Goal: Find contact information: Find contact information

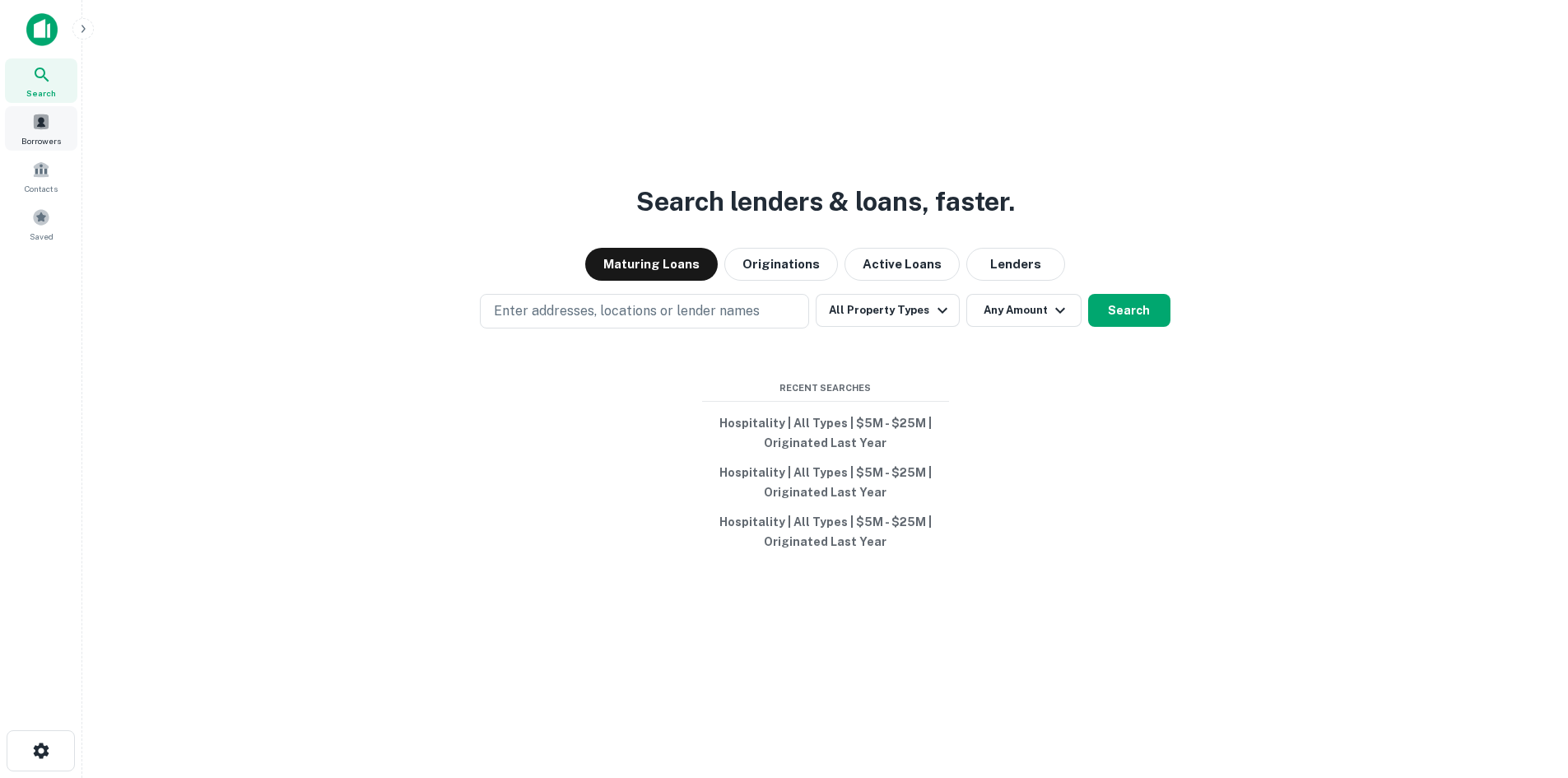
click at [47, 127] on span at bounding box center [41, 122] width 18 height 18
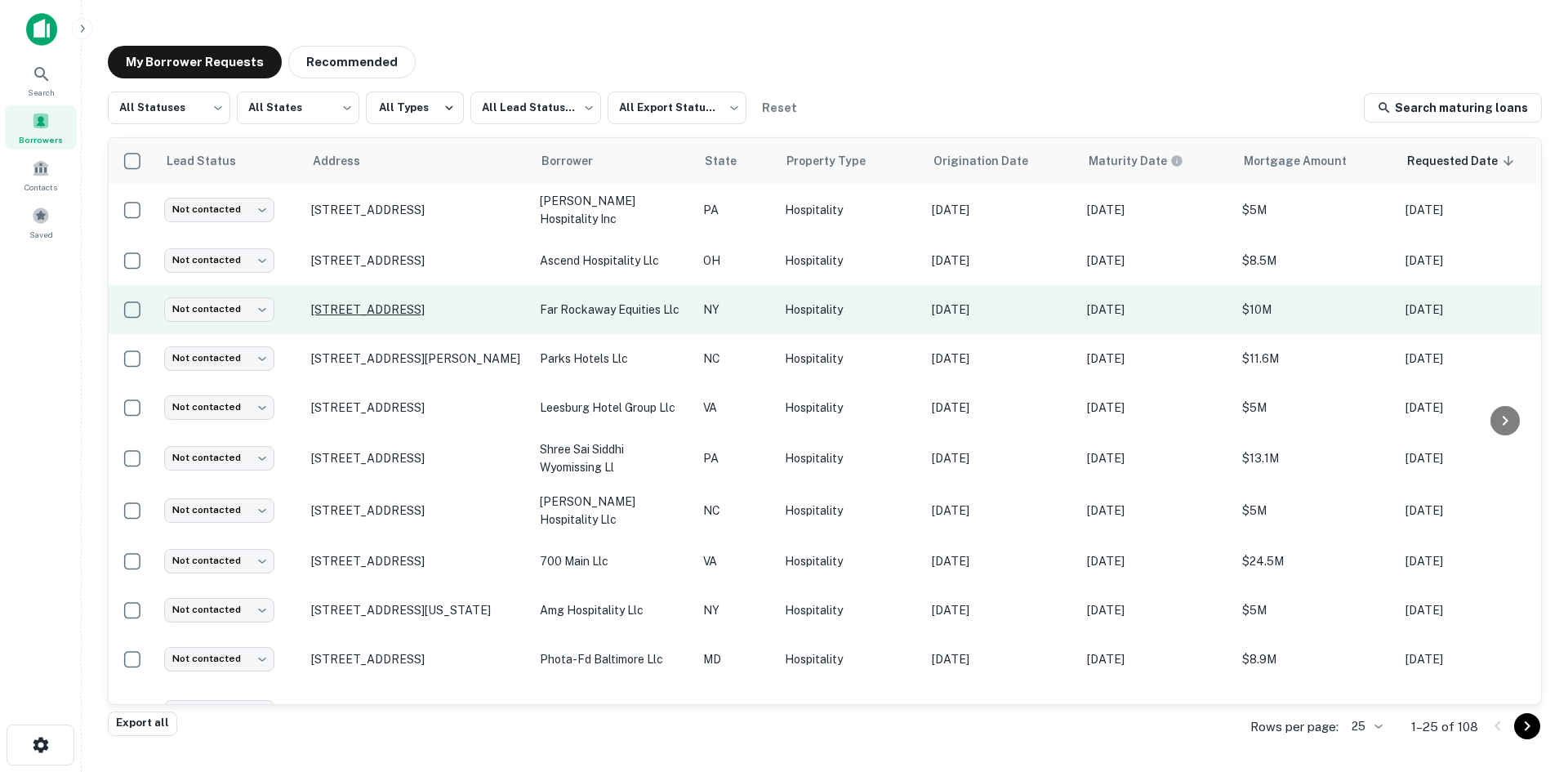
click at [438, 302] on p "[STREET_ADDRESS]" at bounding box center [417, 309] width 212 height 14
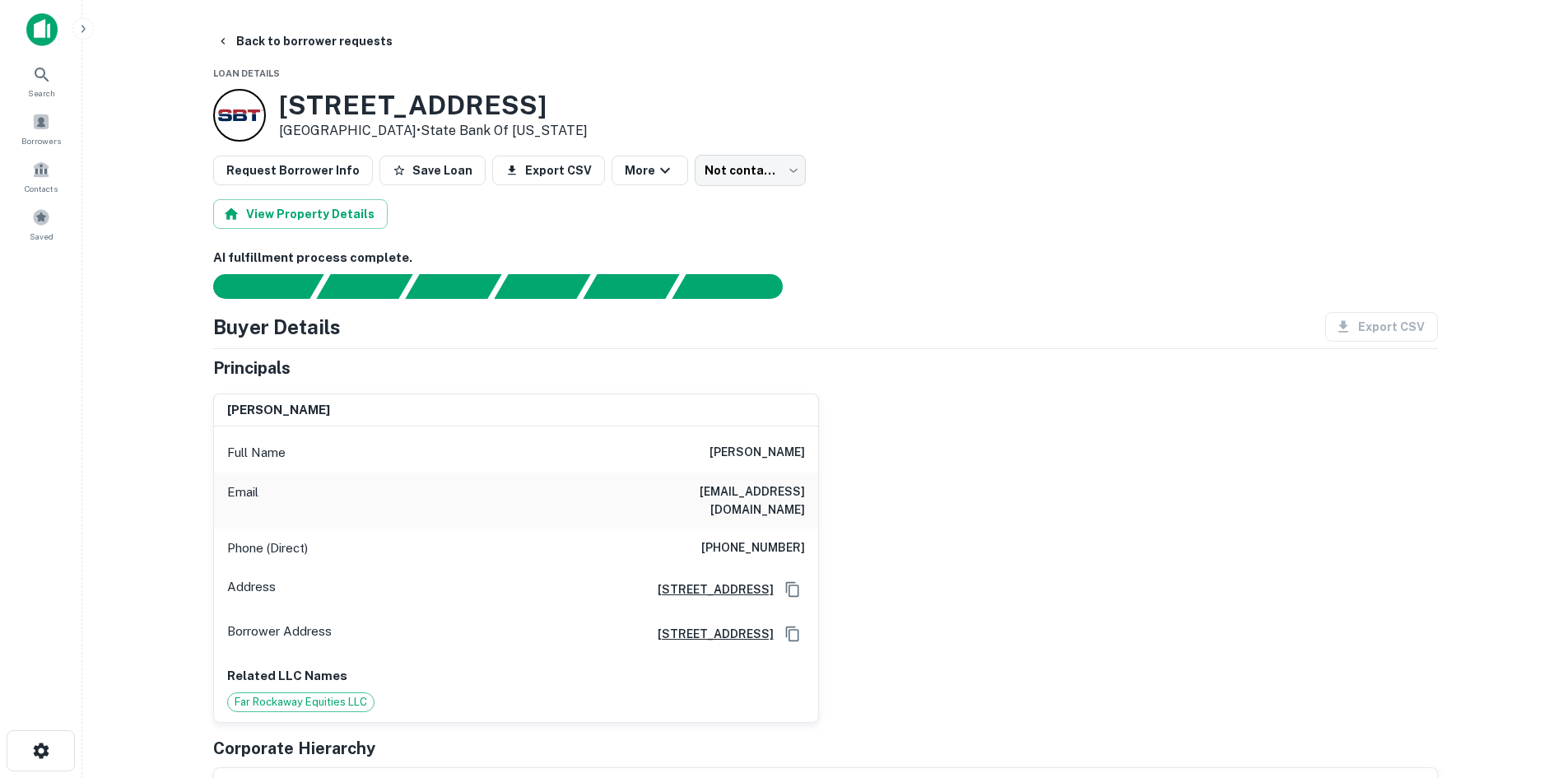
drag, startPoint x: 279, startPoint y: 103, endPoint x: 392, endPoint y: 126, distance: 115.3
click at [392, 126] on div "[STREET_ADDRESS] • State Bank Of [US_STATE]" at bounding box center [434, 115] width 309 height 51
copy div "[STREET_ADDRESS]"
click at [225, 37] on icon "button" at bounding box center [223, 41] width 13 height 13
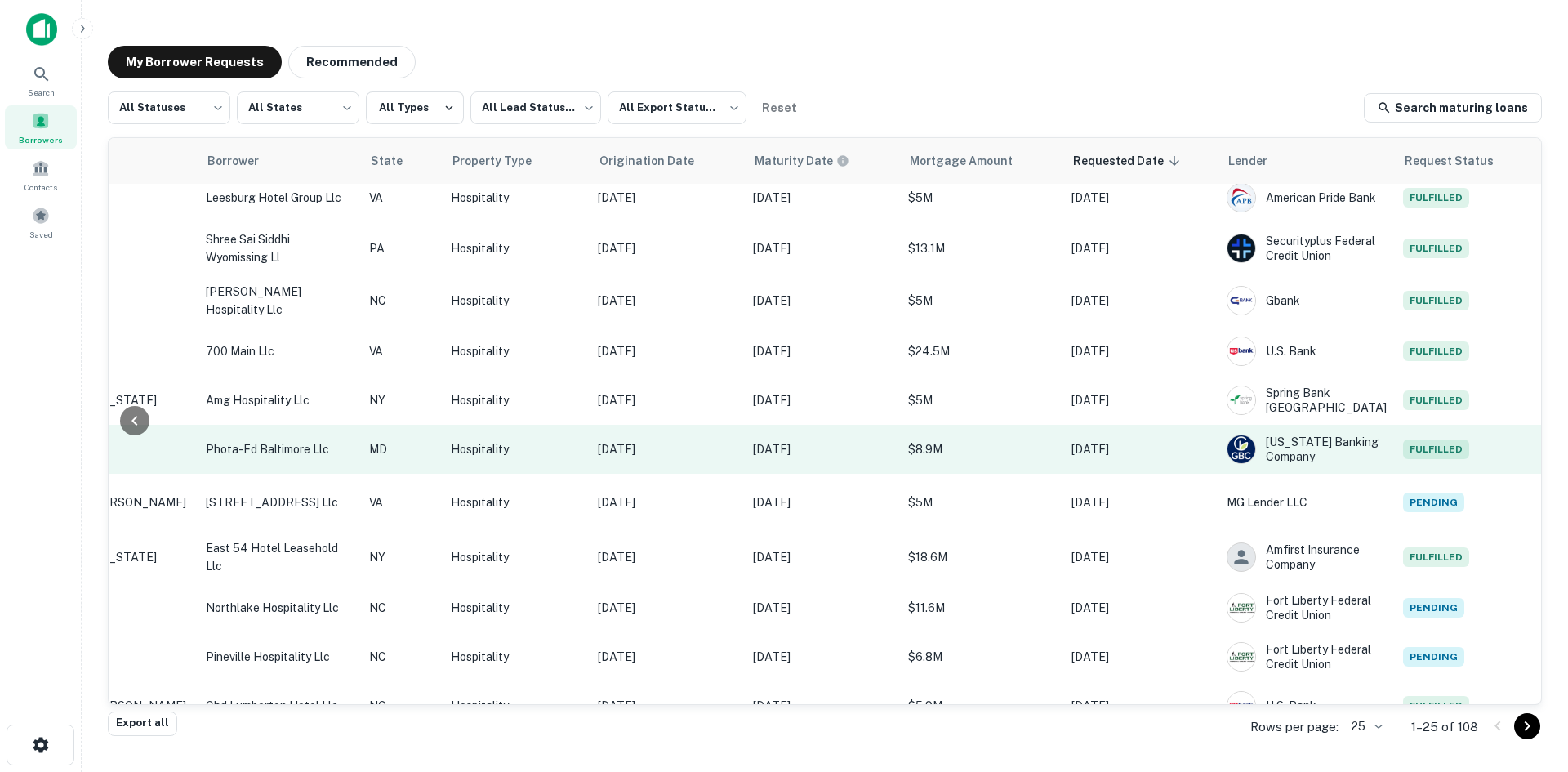
scroll to position [409, 334]
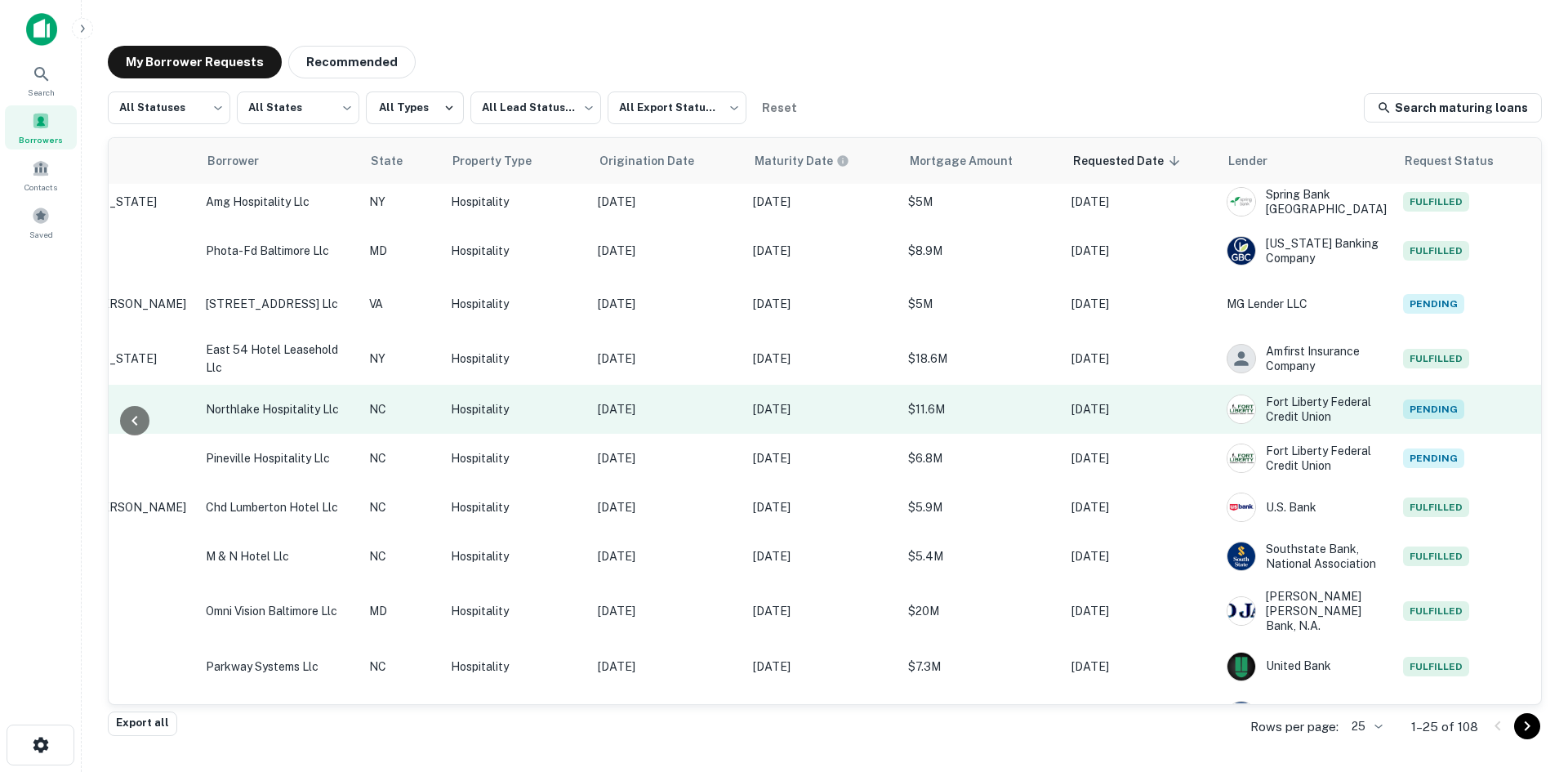
click at [300, 413] on p "northlake hospitality llc" at bounding box center [279, 409] width 147 height 18
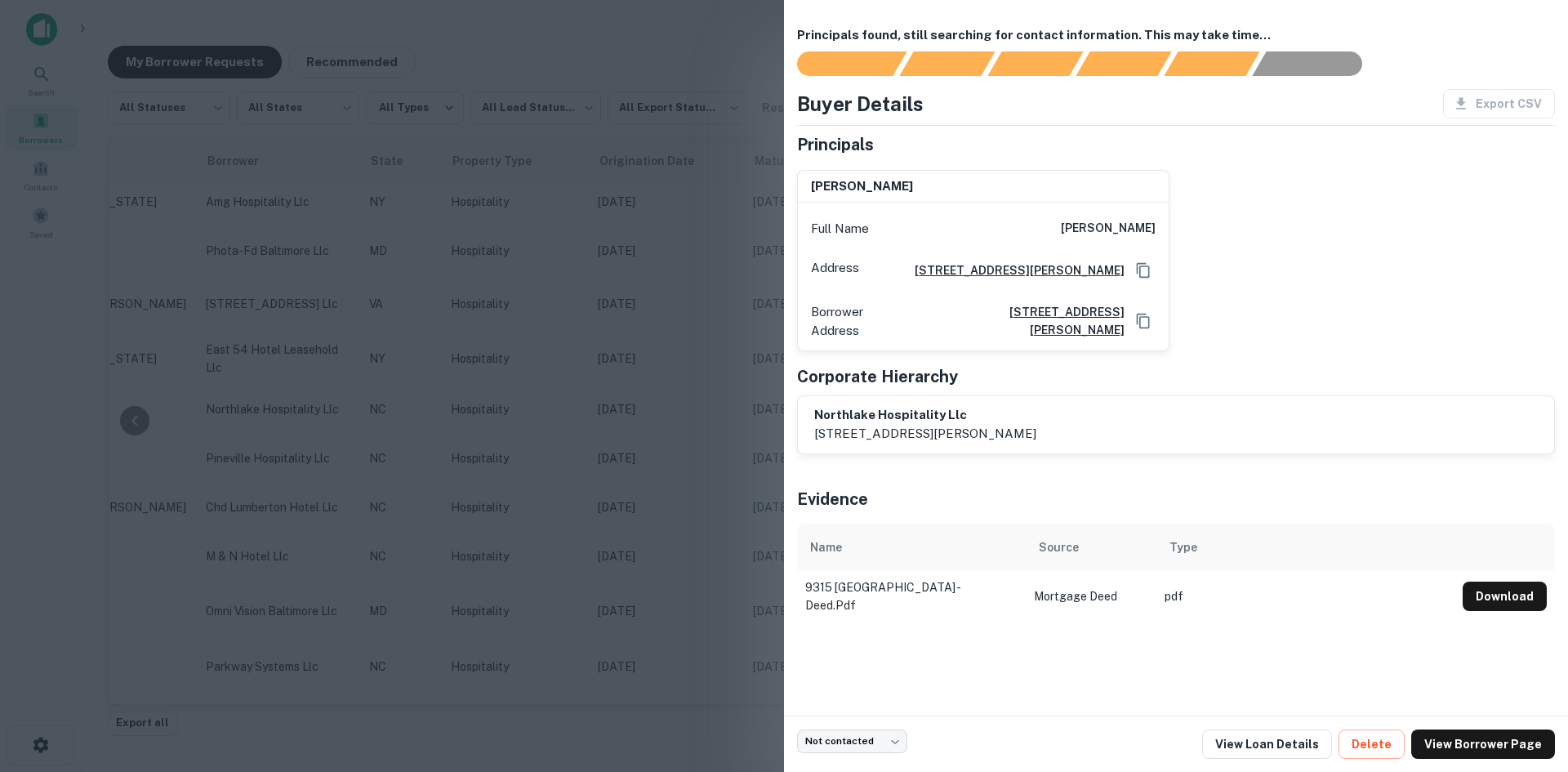
click at [742, 512] on div at bounding box center [784, 386] width 1568 height 772
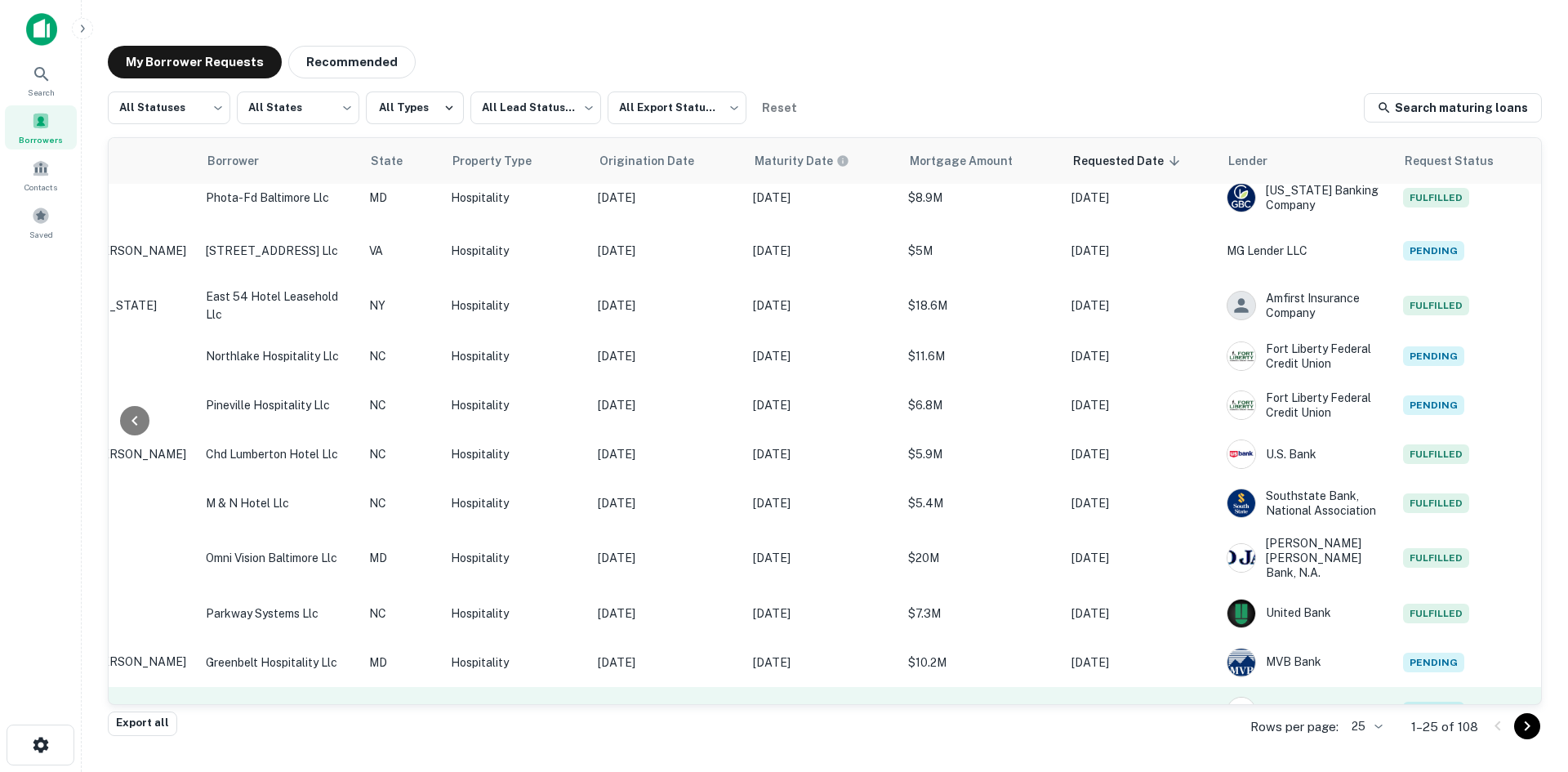
scroll to position [653, 334]
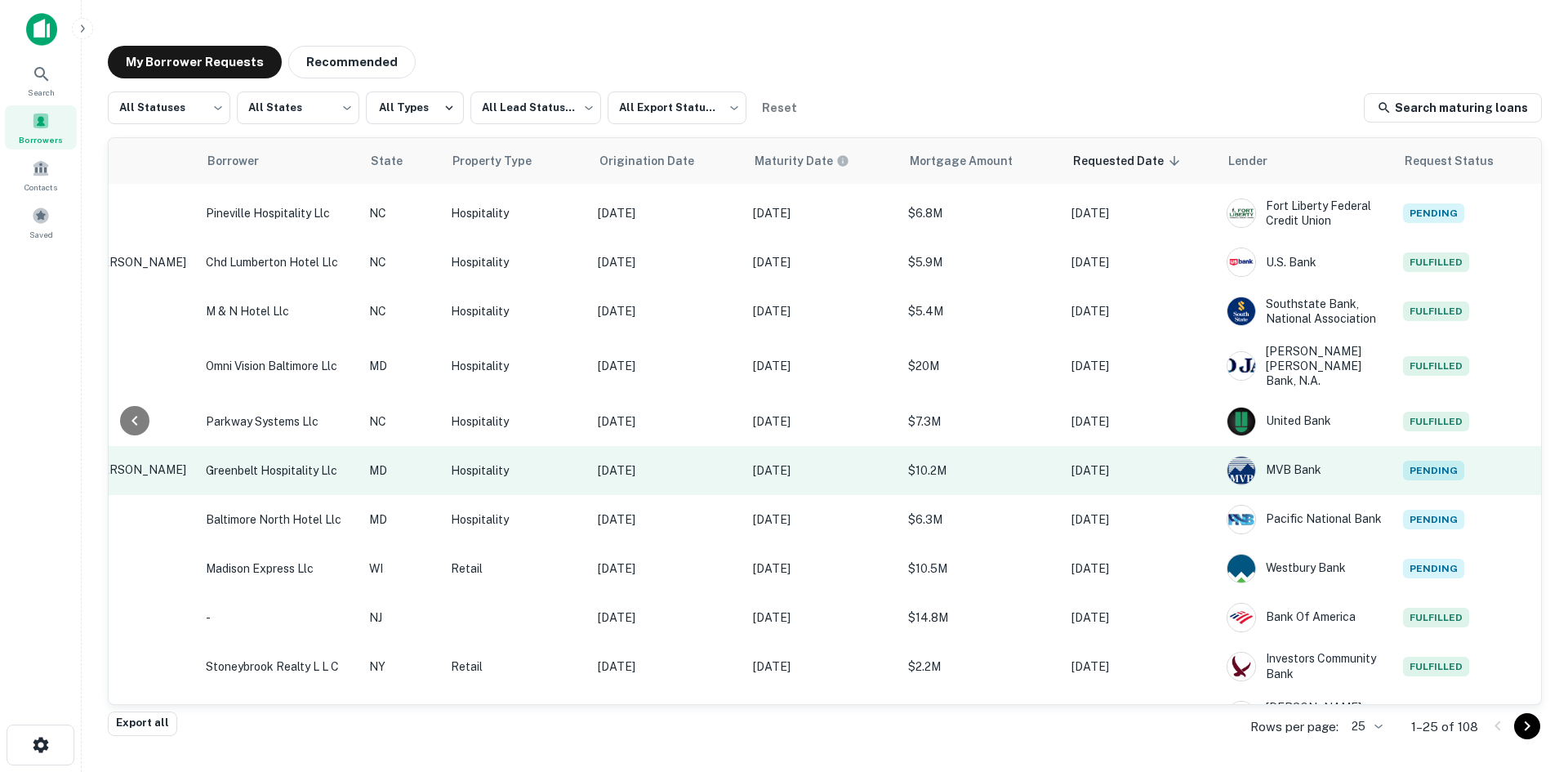
click at [234, 466] on p "greenbelt hospitality llc" at bounding box center [279, 471] width 147 height 18
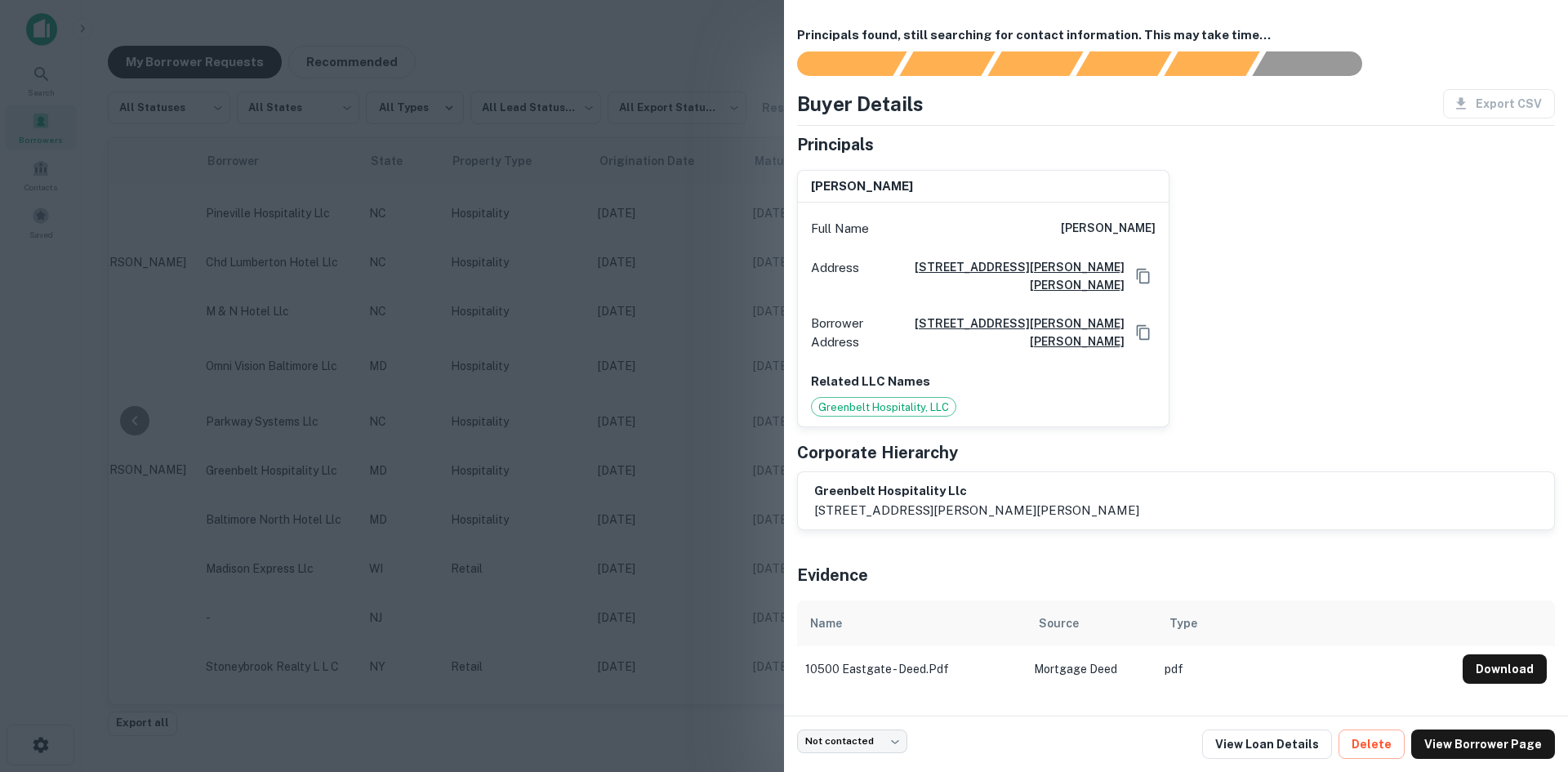
click at [892, 512] on p "[STREET_ADDRESS][PERSON_NAME][PERSON_NAME]" at bounding box center [977, 510] width 325 height 20
copy div "[STREET_ADDRESS][PERSON_NAME][PERSON_NAME]"
click at [1309, 741] on link "View Loan Details" at bounding box center [1268, 743] width 130 height 30
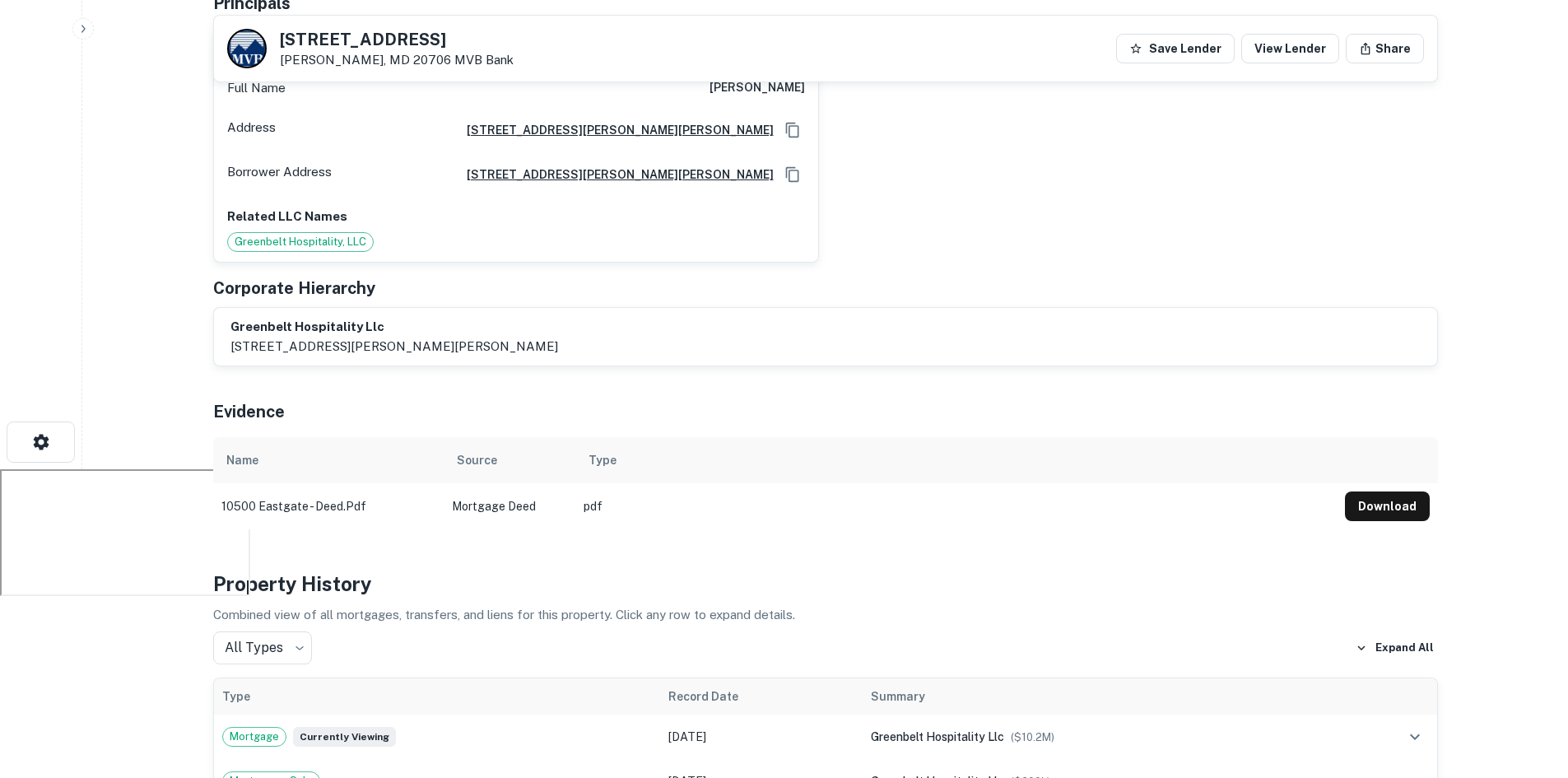
scroll to position [329, 0]
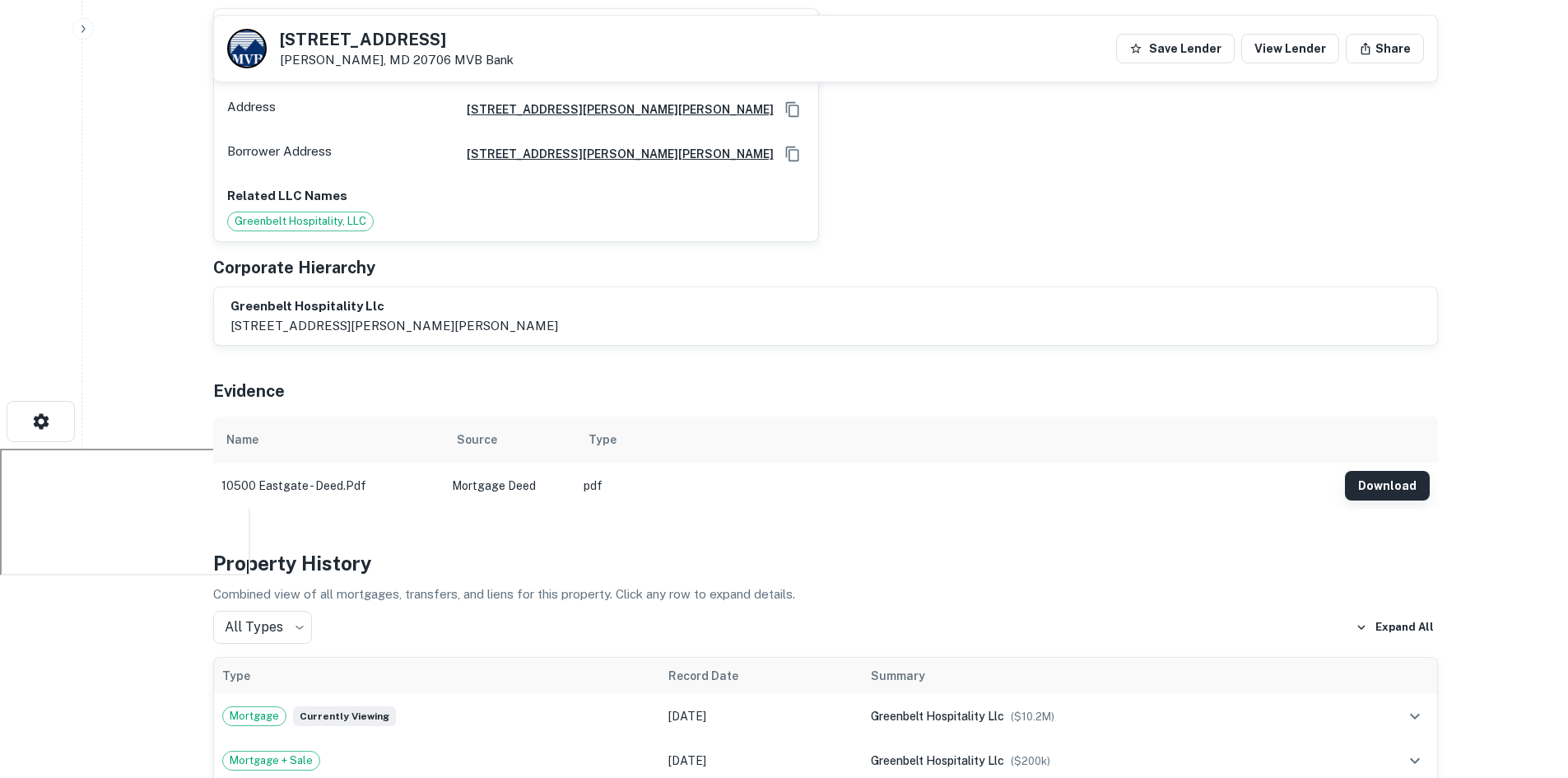
click at [1372, 474] on button "Download" at bounding box center [1386, 485] width 85 height 30
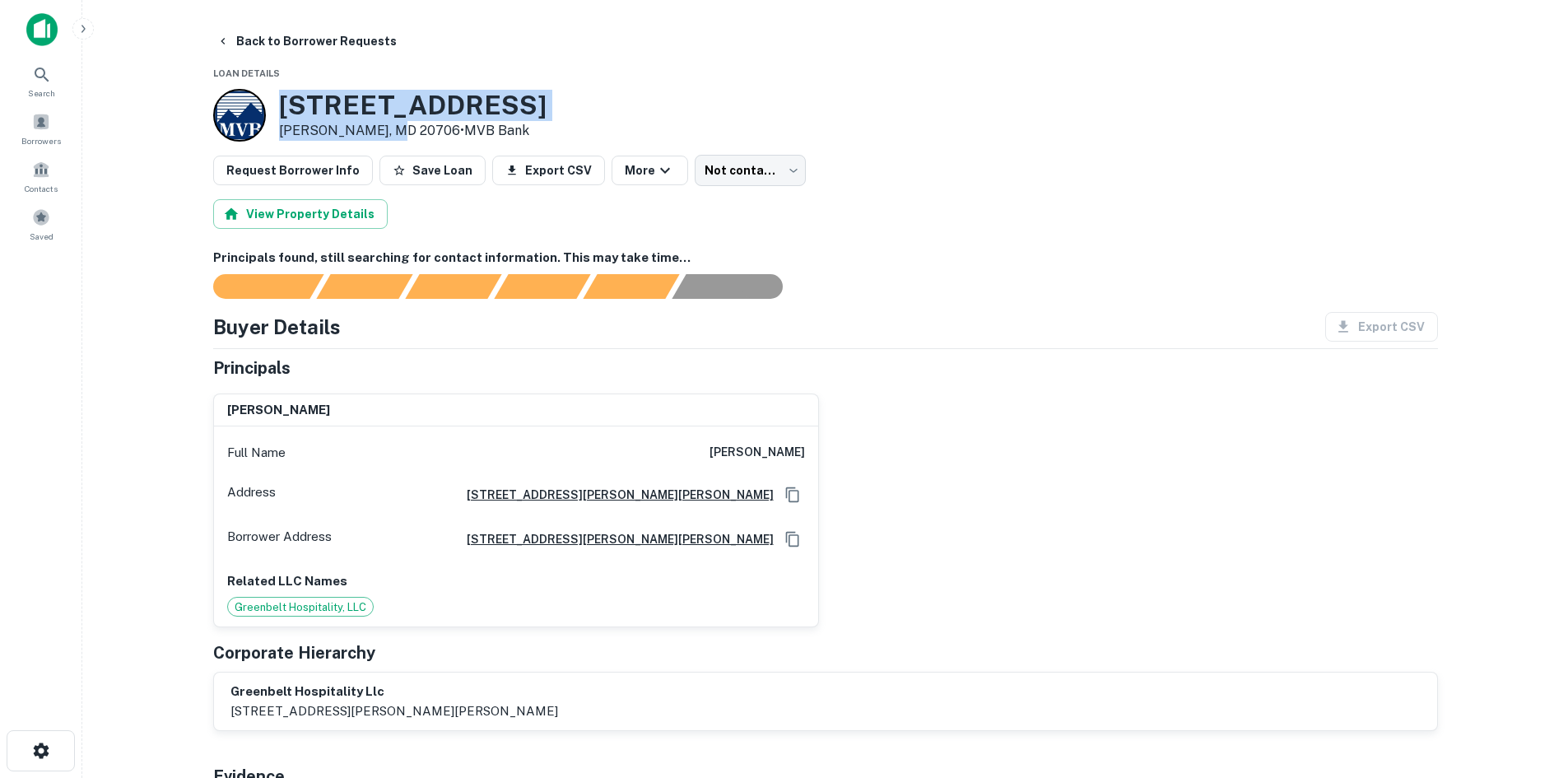
drag, startPoint x: 284, startPoint y: 107, endPoint x: 395, endPoint y: 127, distance: 112.8
click at [395, 127] on div "[STREET_ADDRESS][PERSON_NAME] • MVB Bank" at bounding box center [413, 115] width 267 height 51
copy div "[STREET_ADDRESS][PERSON_NAME]"
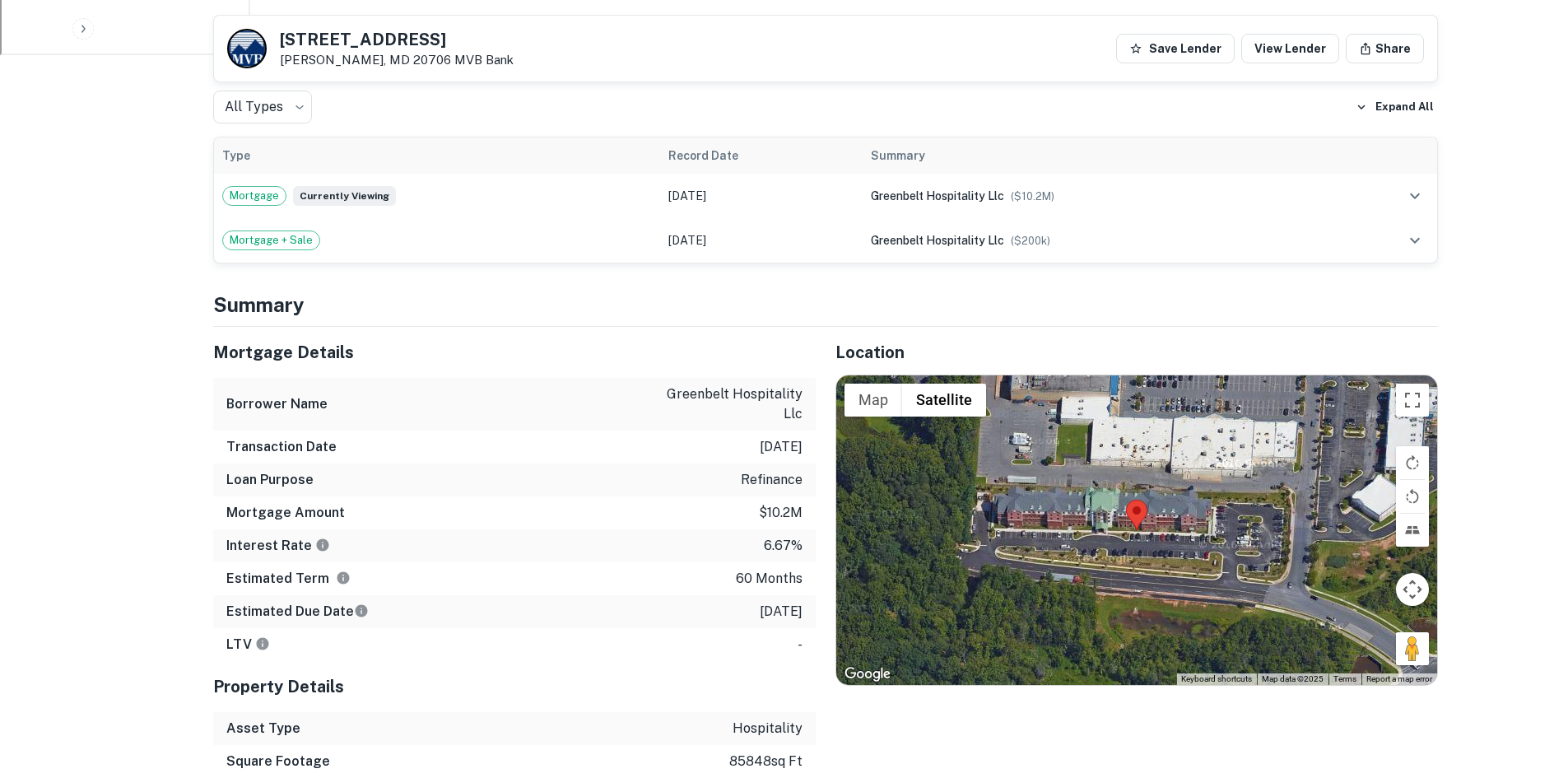
scroll to position [823, 0]
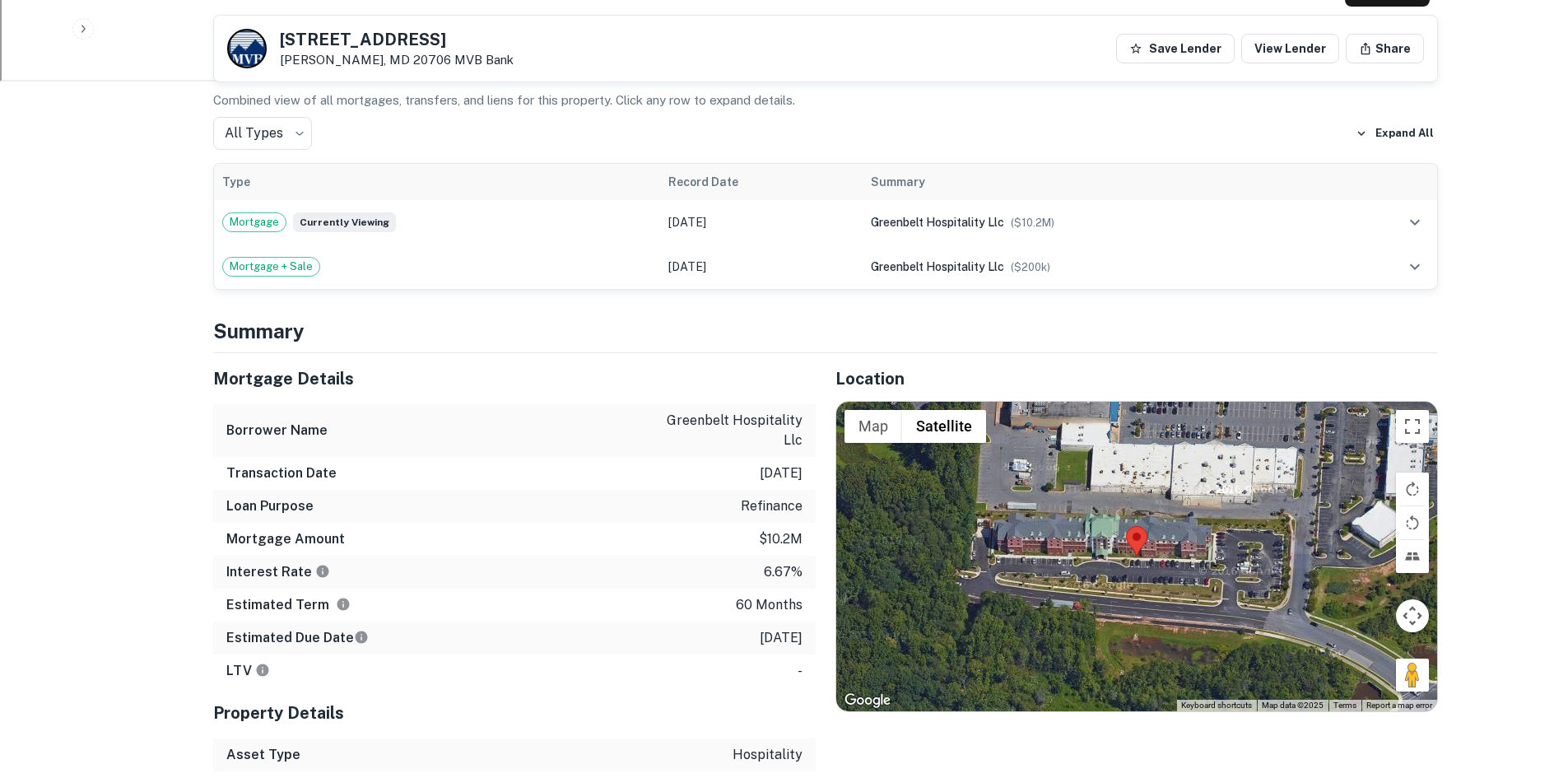
click at [574, 374] on h5 "Mortgage Details" at bounding box center [514, 378] width 603 height 25
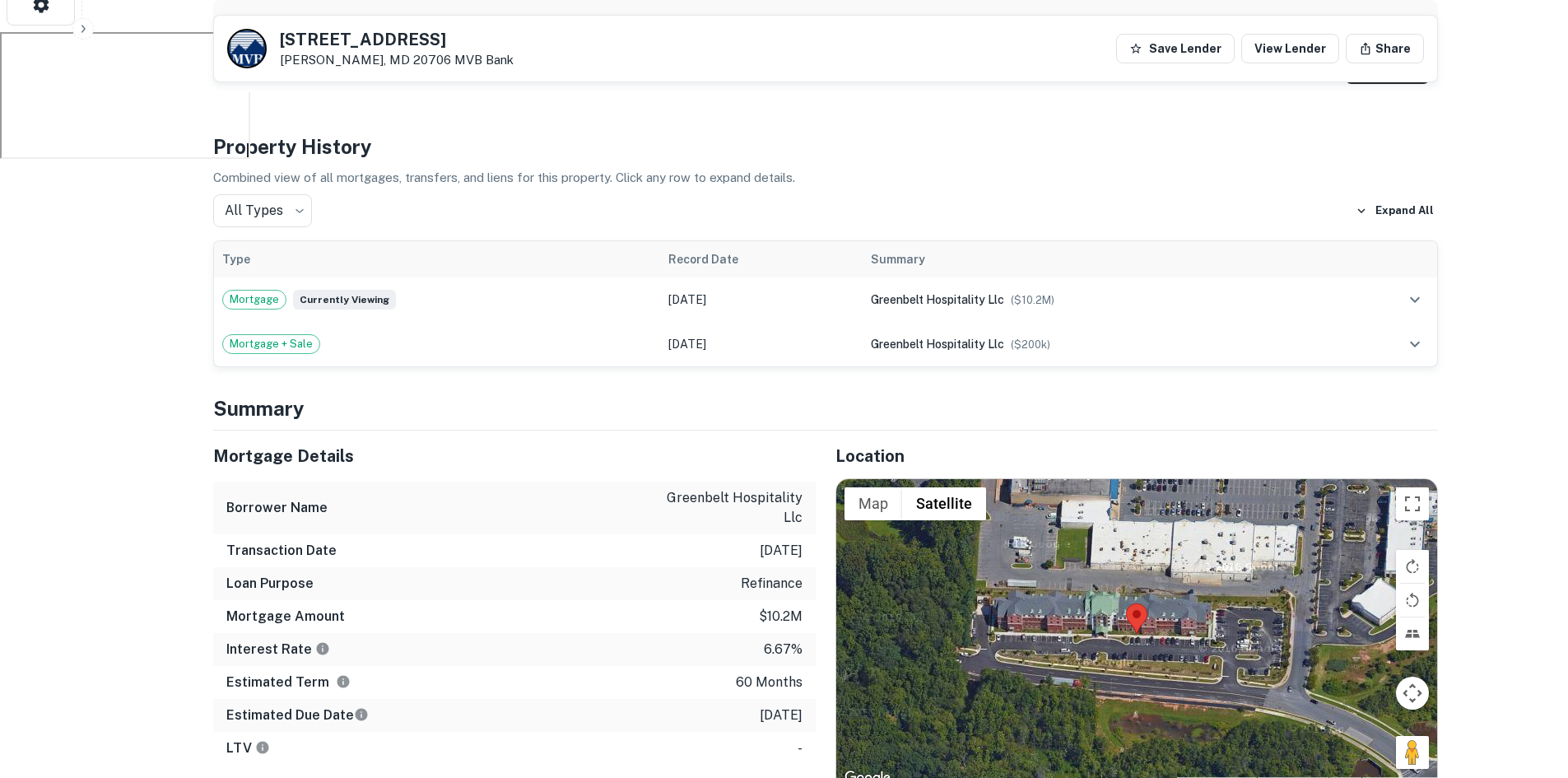
scroll to position [905, 0]
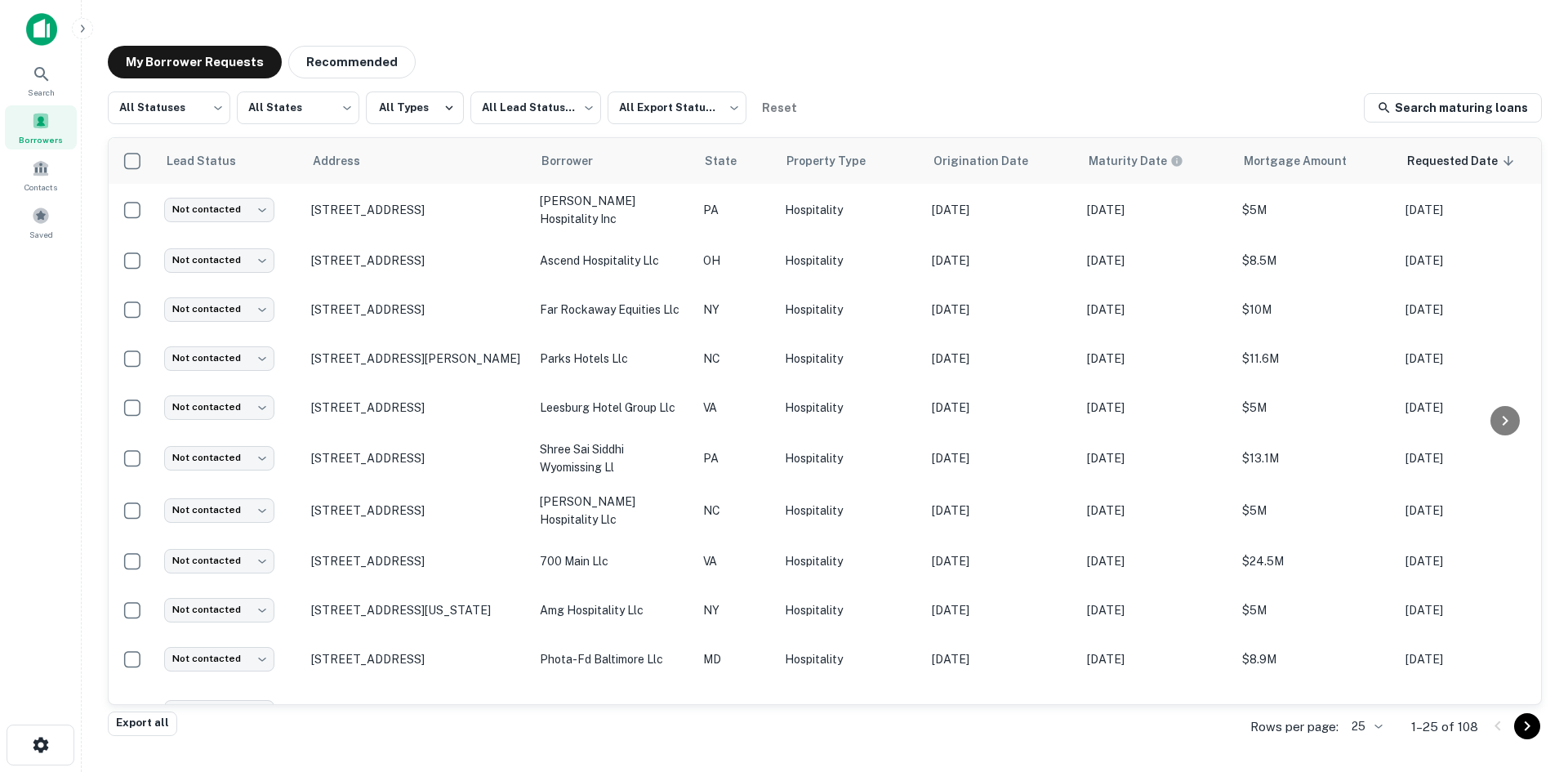
scroll to position [554, 0]
